Goal: Task Accomplishment & Management: Use online tool/utility

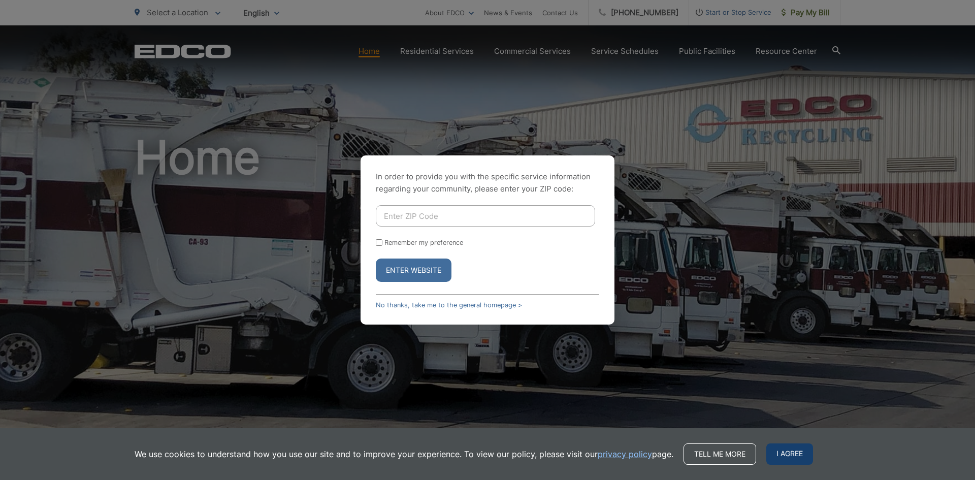
click at [784, 453] on span "I agree" at bounding box center [789, 453] width 47 height 21
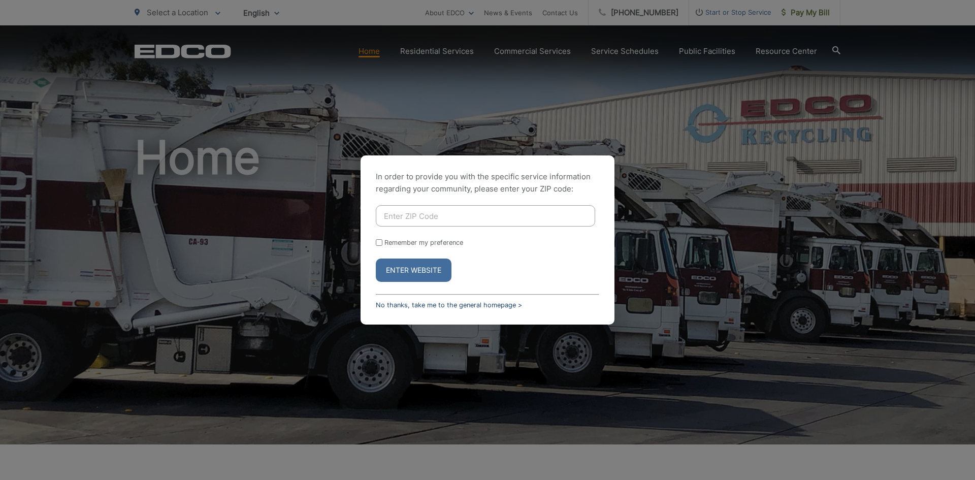
click at [447, 305] on link "No thanks, take me to the general homepage >" at bounding box center [449, 305] width 146 height 8
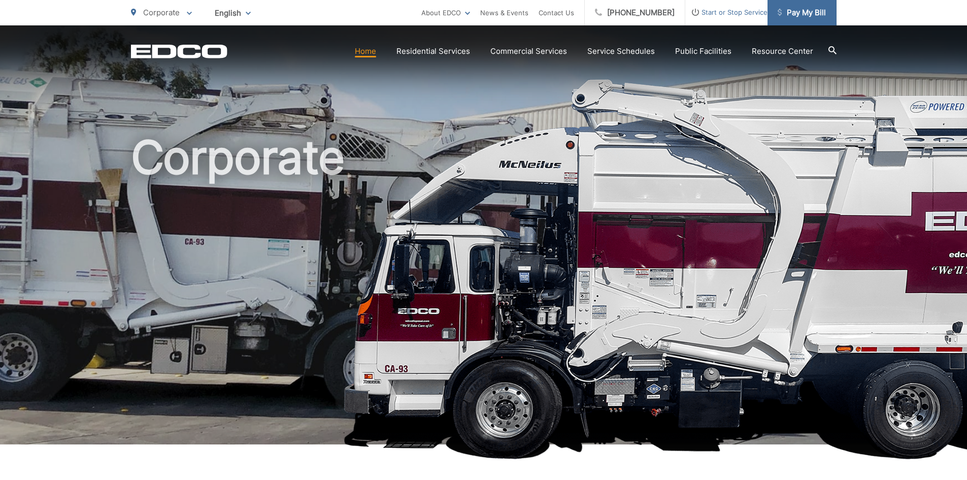
click at [810, 13] on span "Pay My Bill" at bounding box center [802, 13] width 48 height 12
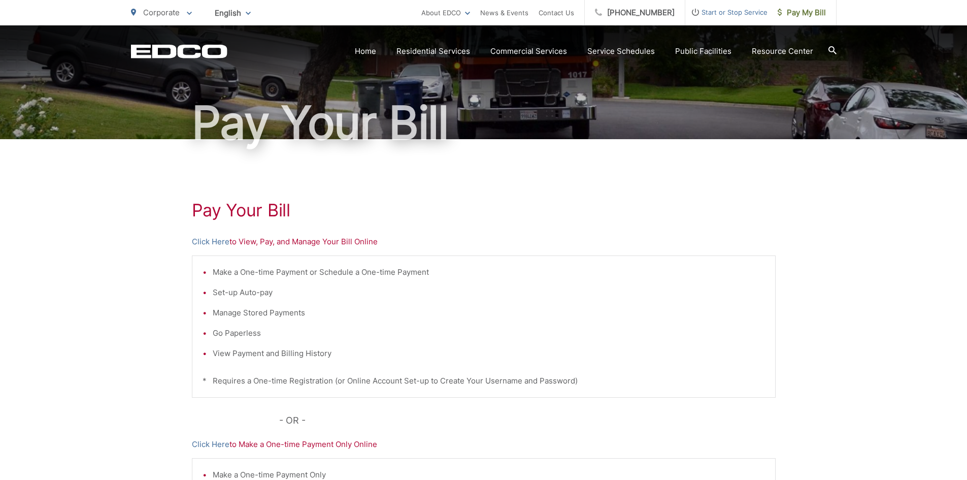
scroll to position [102, 0]
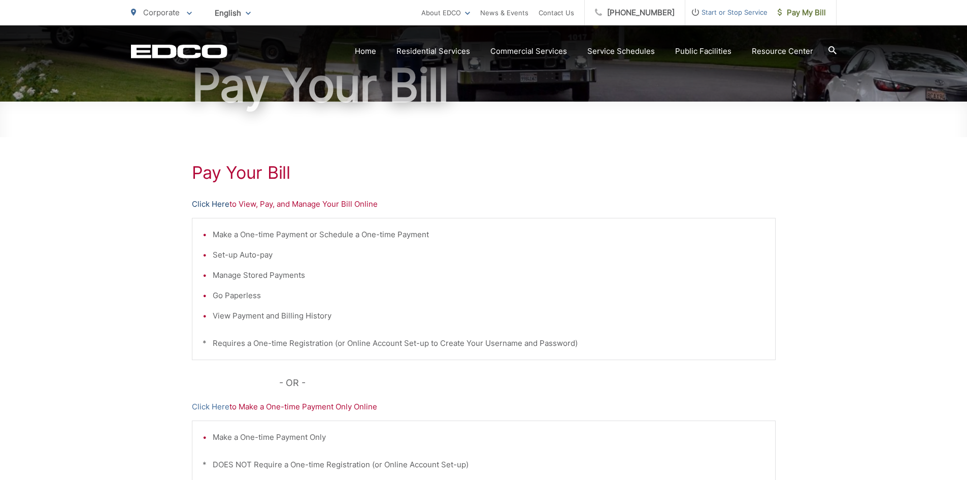
click at [205, 204] on link "Click Here" at bounding box center [211, 204] width 38 height 12
